Goal: Information Seeking & Learning: Find specific fact

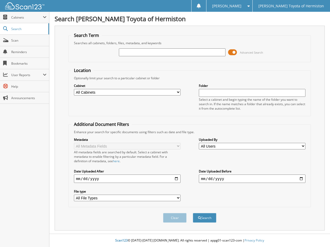
click at [127, 53] on input "text" at bounding box center [172, 52] width 107 height 8
paste input "25UH177B"
type input "25UH177B"
click at [207, 217] on button "Search" at bounding box center [205, 218] width 24 height 10
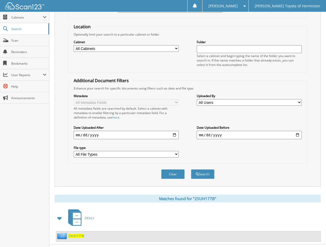
scroll to position [54, 0]
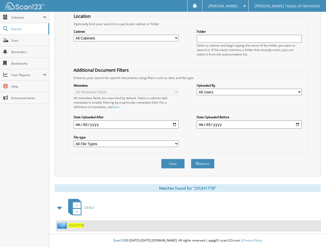
click at [78, 224] on span "25UH177B" at bounding box center [76, 225] width 16 height 4
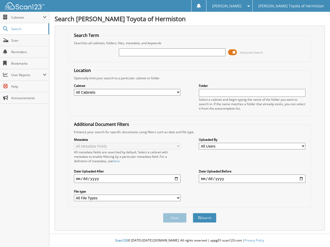
click at [130, 53] on input "text" at bounding box center [172, 52] width 107 height 8
type input "24H1491A"
click at [206, 219] on button "Search" at bounding box center [205, 218] width 24 height 10
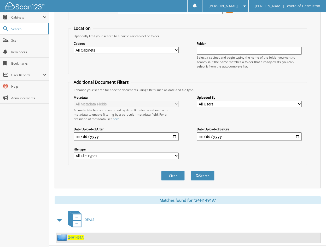
scroll to position [54, 0]
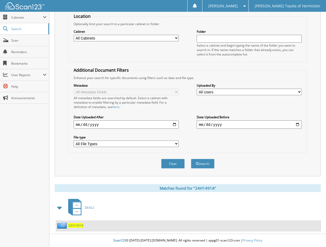
click at [79, 225] on span "24H1491A" at bounding box center [75, 225] width 15 height 4
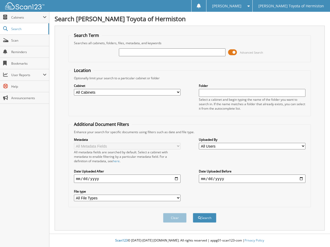
click at [148, 53] on input "text" at bounding box center [172, 52] width 107 height 8
paste input "24H1491A"
type input "24H1491A"
click at [205, 216] on button "Search" at bounding box center [205, 218] width 24 height 10
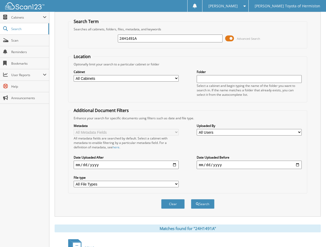
scroll to position [54, 0]
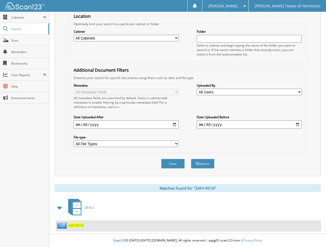
click at [72, 224] on span "24H1491A" at bounding box center [75, 225] width 15 height 4
